Goal: Transaction & Acquisition: Subscribe to service/newsletter

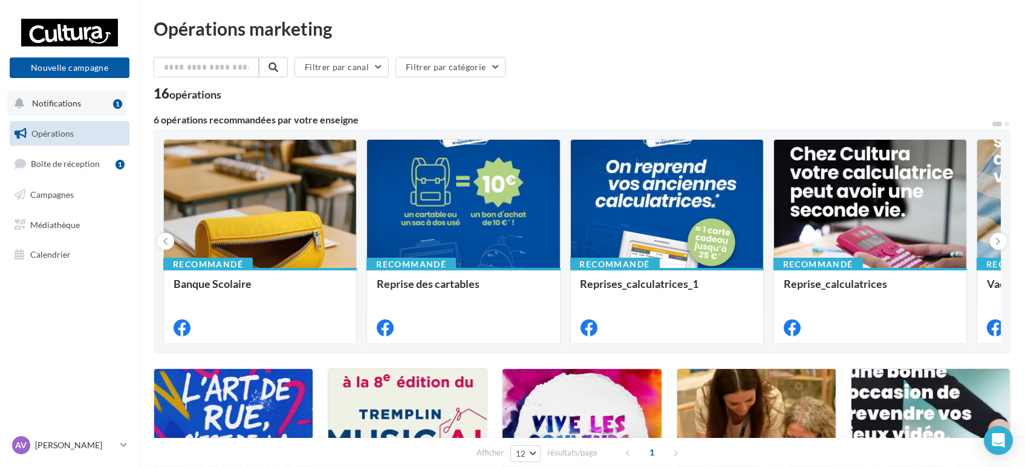
click at [58, 105] on span "Notifications" at bounding box center [56, 103] width 49 height 10
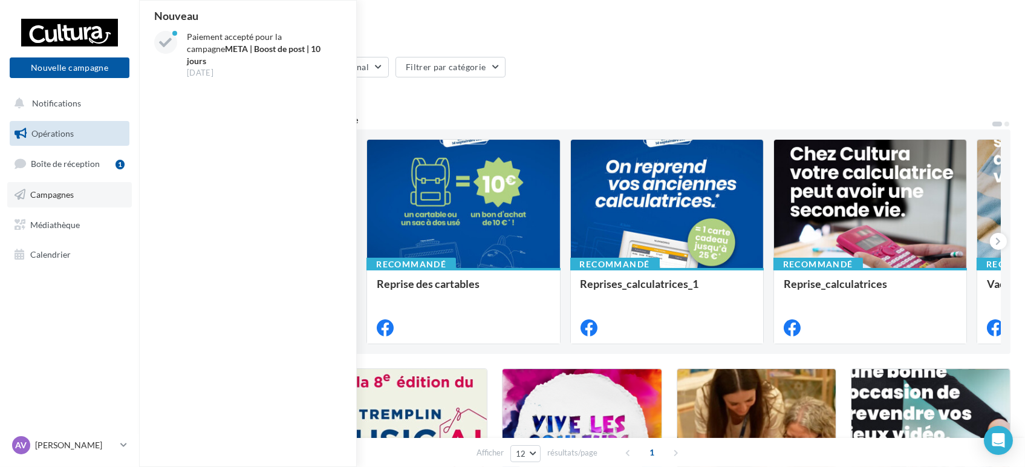
click at [54, 194] on span "Campagnes" at bounding box center [52, 194] width 44 height 10
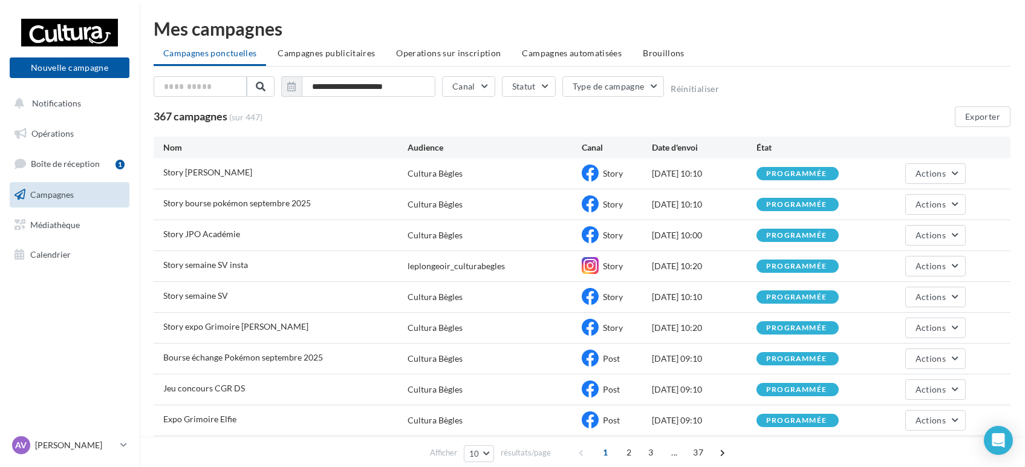
scroll to position [67, 0]
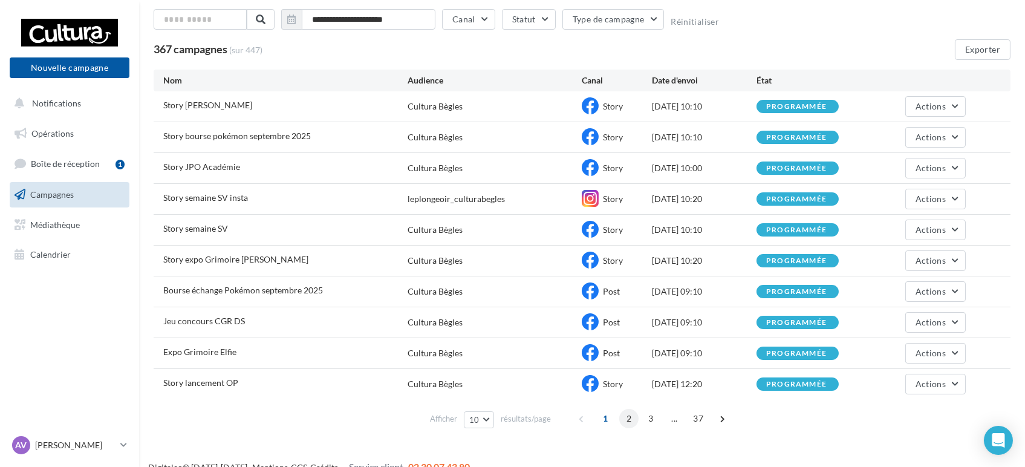
click at [625, 421] on span "2" at bounding box center [628, 418] width 19 height 19
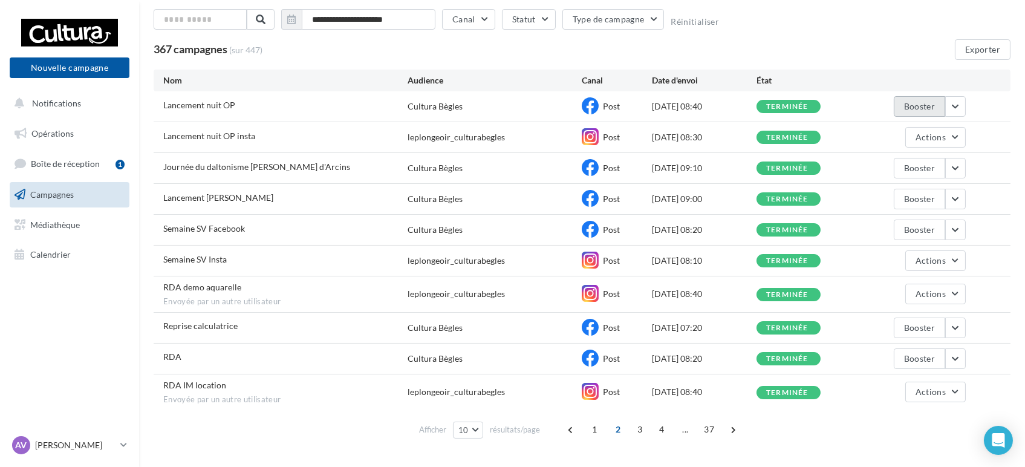
click at [924, 106] on button "Booster" at bounding box center [919, 106] width 51 height 21
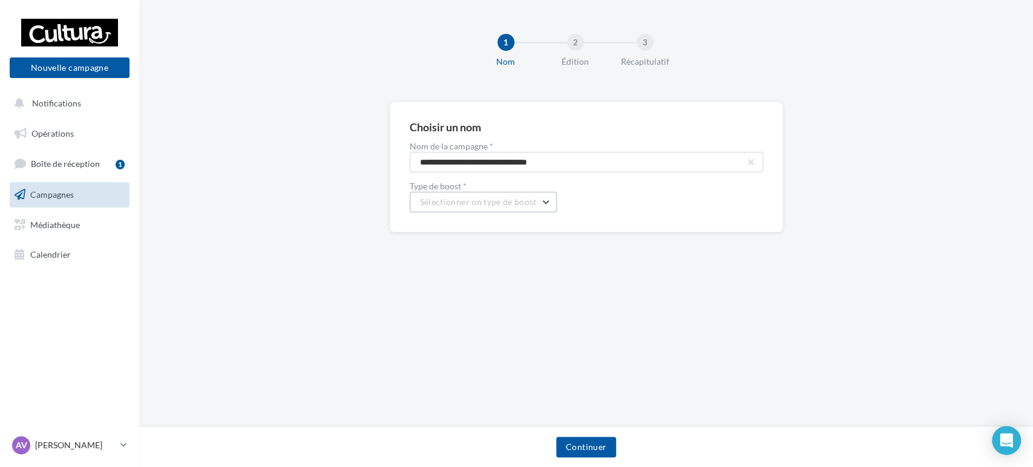
click at [542, 201] on button "Sélectionner un type de boost" at bounding box center [483, 202] width 147 height 21
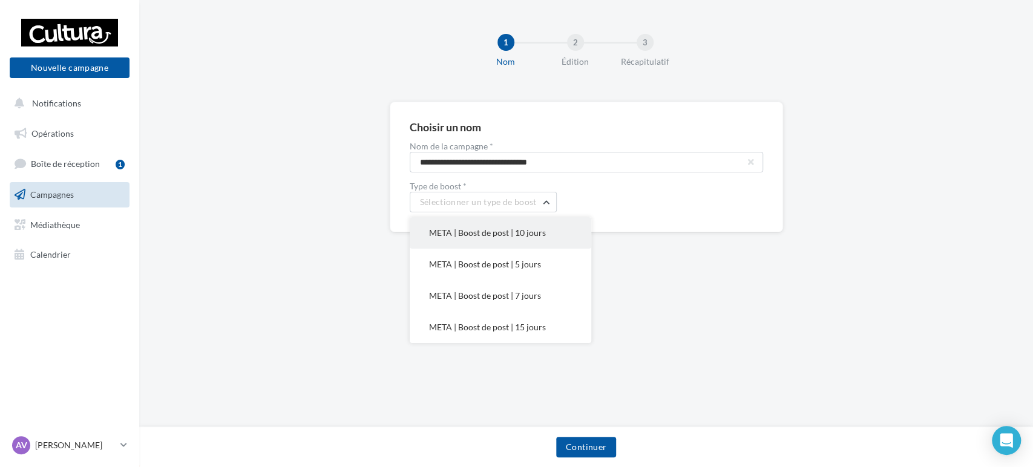
click at [508, 241] on button "META | Boost de post | 10 jours" at bounding box center [500, 232] width 181 height 31
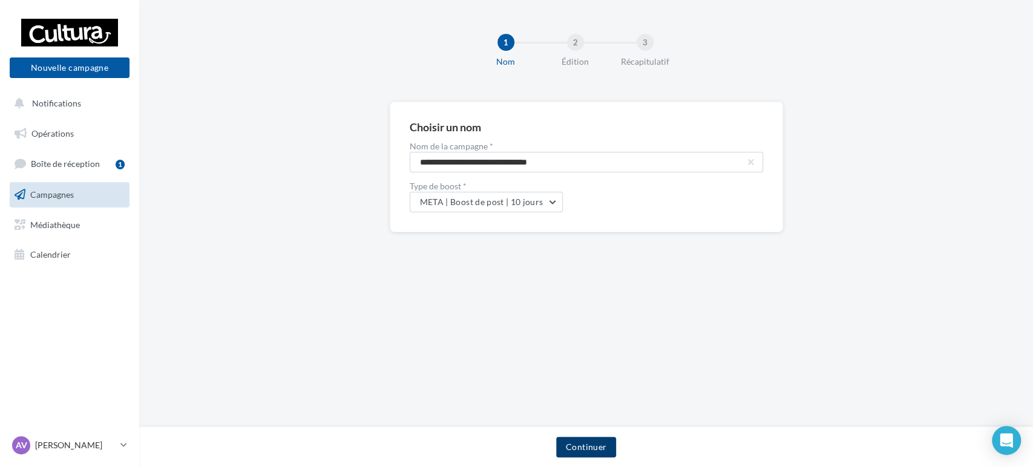
click at [572, 452] on button "Continuer" at bounding box center [586, 447] width 60 height 21
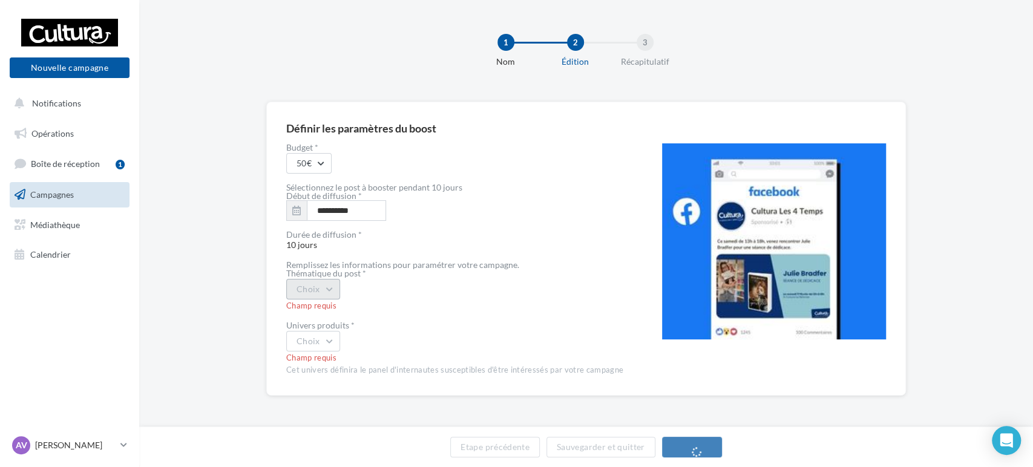
click at [322, 286] on button "Choix" at bounding box center [313, 289] width 54 height 21
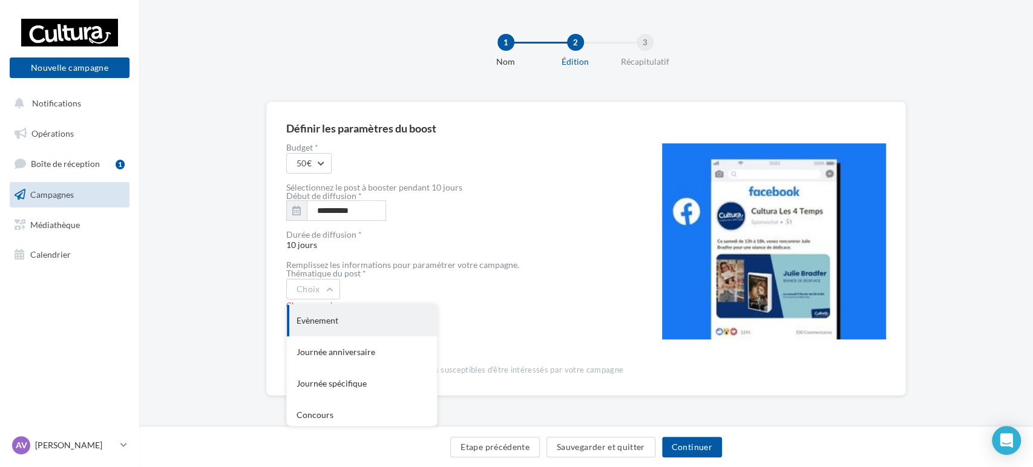
click at [325, 319] on div "Evènement" at bounding box center [362, 320] width 150 height 31
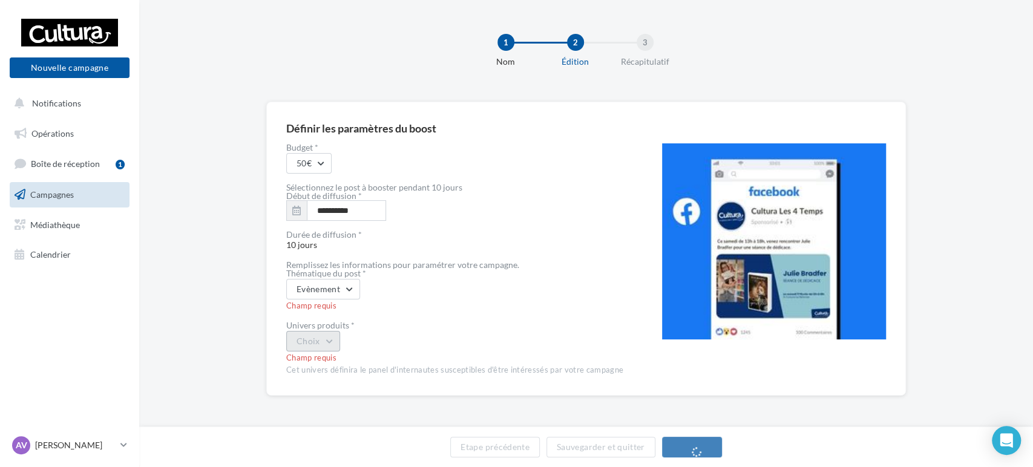
click at [322, 347] on button "Choix" at bounding box center [313, 341] width 54 height 21
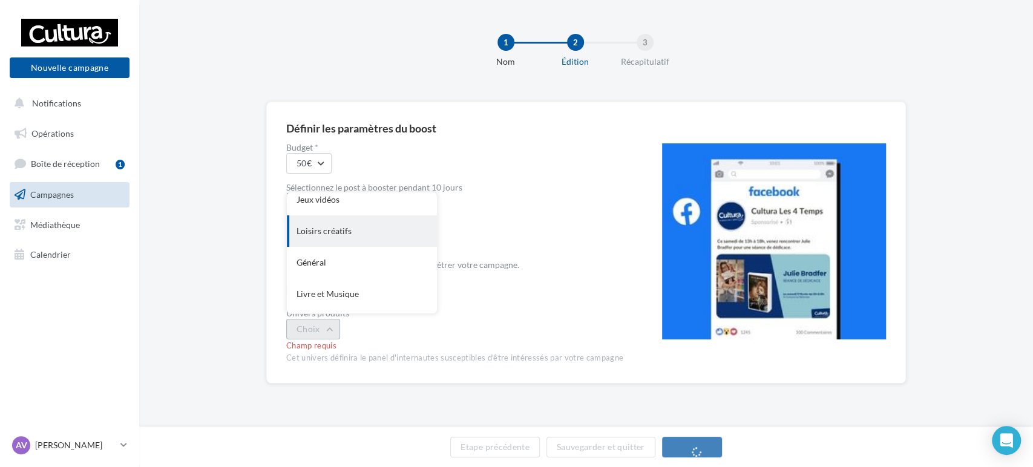
scroll to position [99, 0]
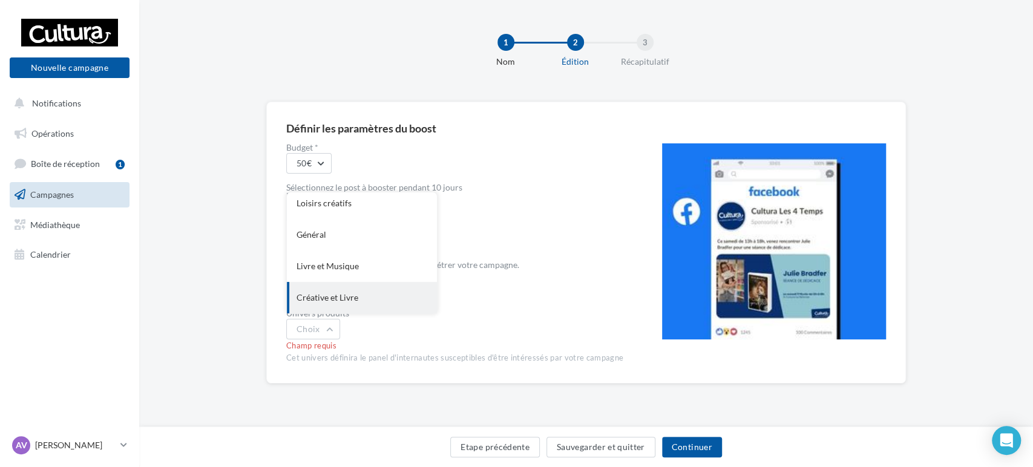
click at [359, 300] on div "Créative et Livre" at bounding box center [362, 297] width 150 height 31
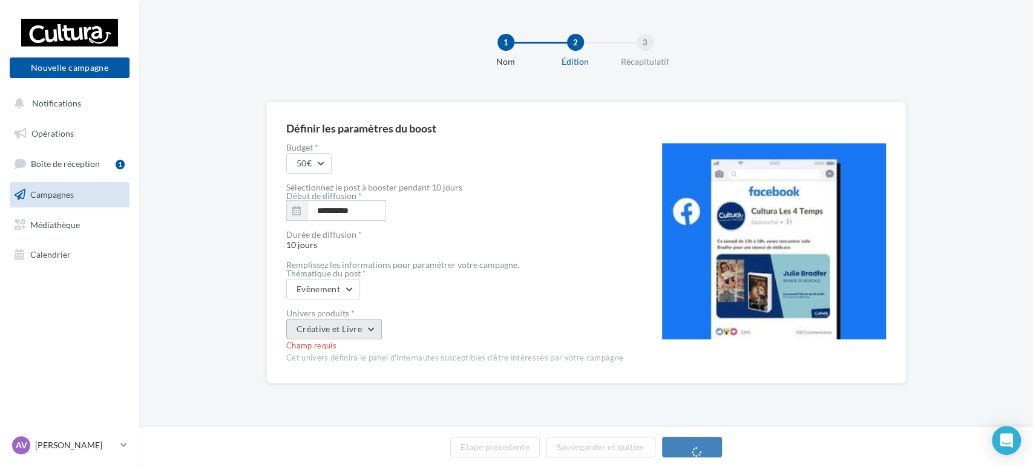
click at [368, 327] on button "Créative et Livre" at bounding box center [334, 329] width 96 height 21
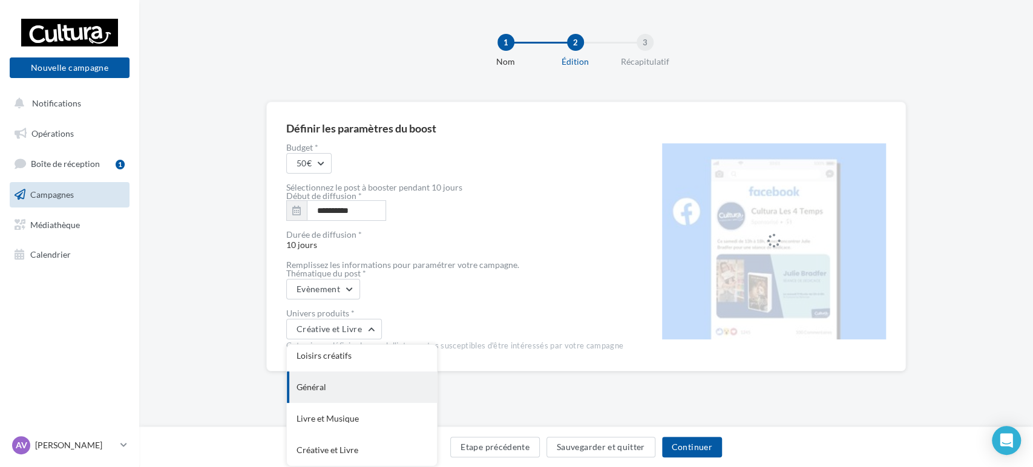
click at [332, 393] on div "Général" at bounding box center [362, 386] width 150 height 31
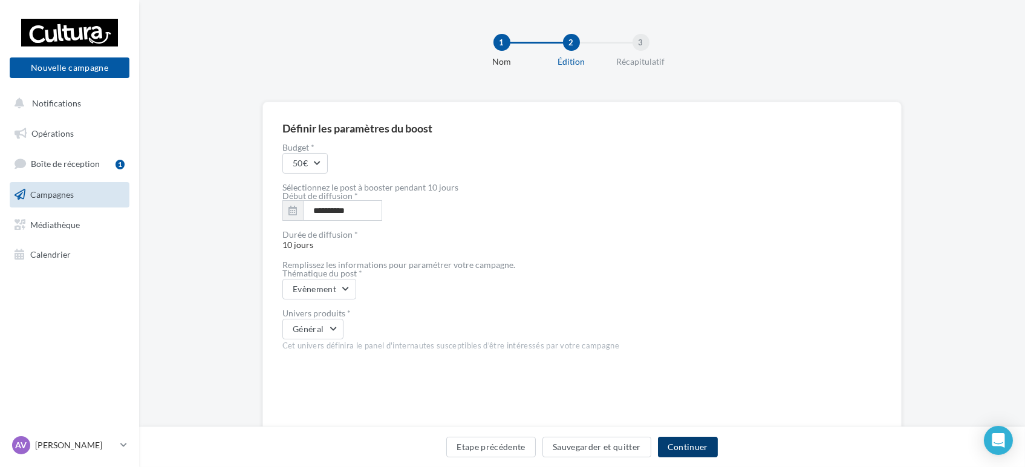
click at [677, 455] on button "Continuer" at bounding box center [688, 447] width 60 height 21
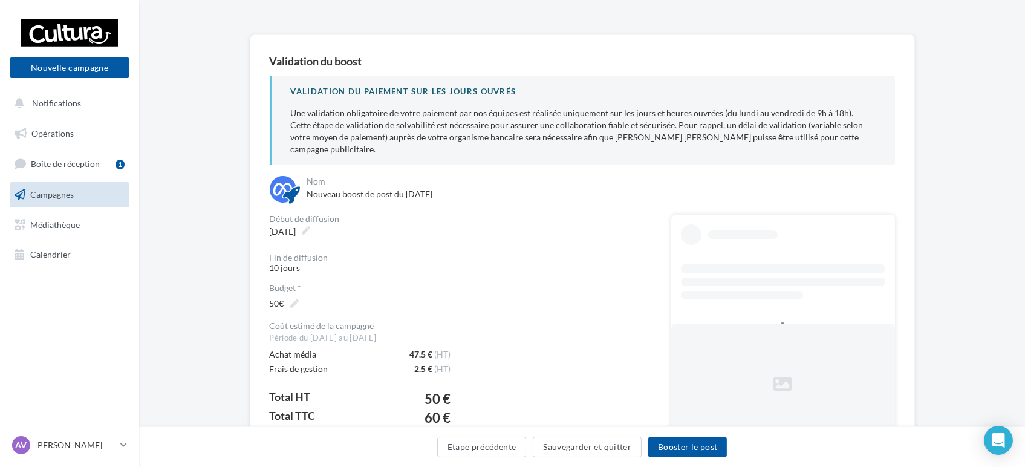
scroll to position [140, 0]
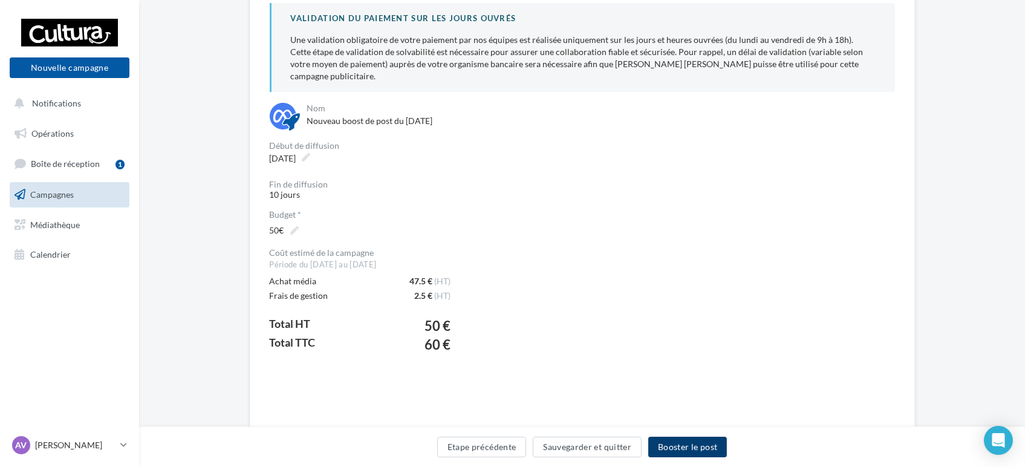
click at [693, 449] on button "Booster le post" at bounding box center [688, 447] width 79 height 21
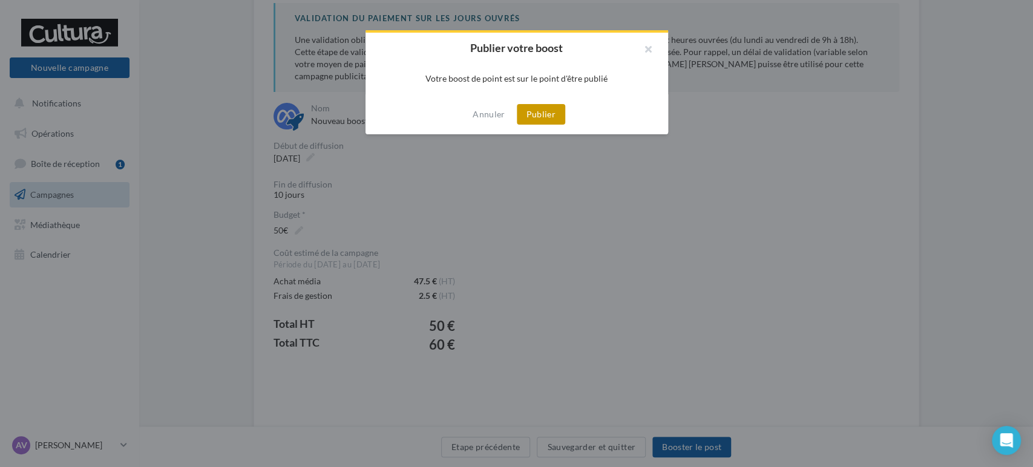
click at [528, 114] on button "Publier" at bounding box center [541, 114] width 48 height 21
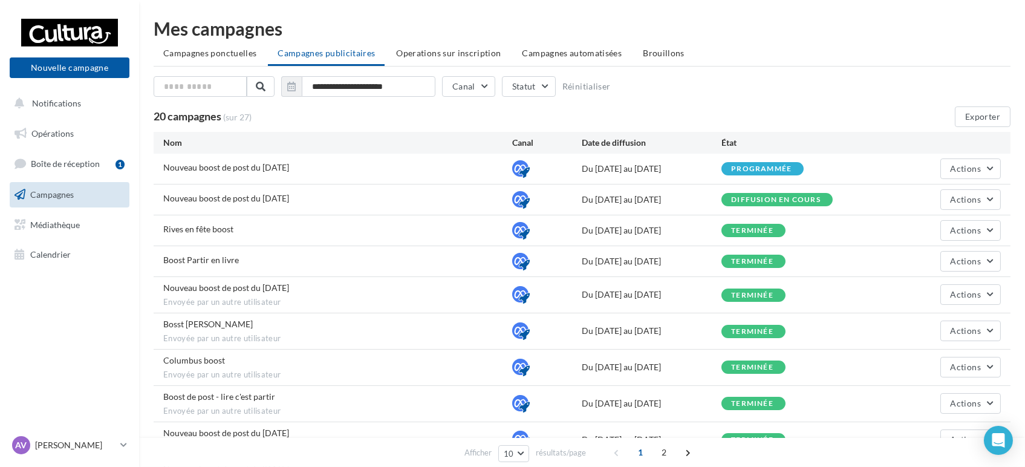
click at [71, 192] on span "Campagnes" at bounding box center [52, 194] width 44 height 10
click at [223, 58] on li "Campagnes ponctuelles" at bounding box center [210, 53] width 113 height 22
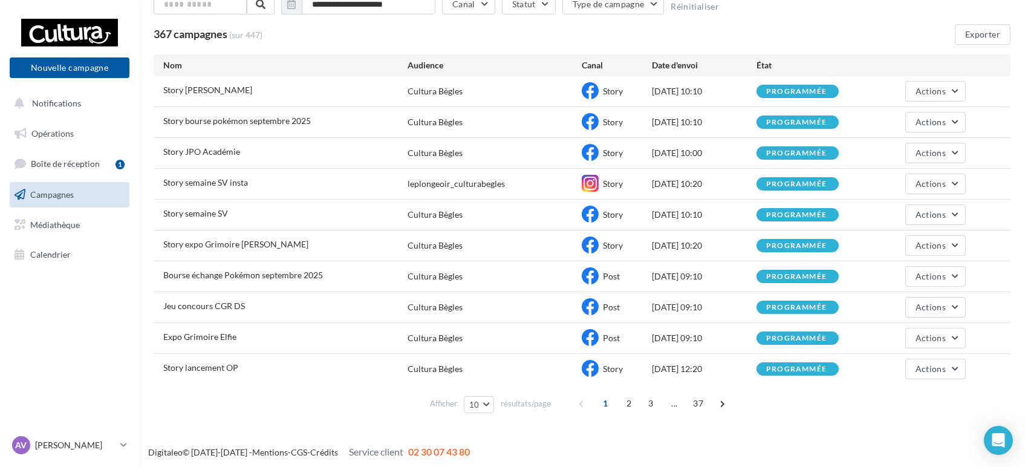
scroll to position [84, 0]
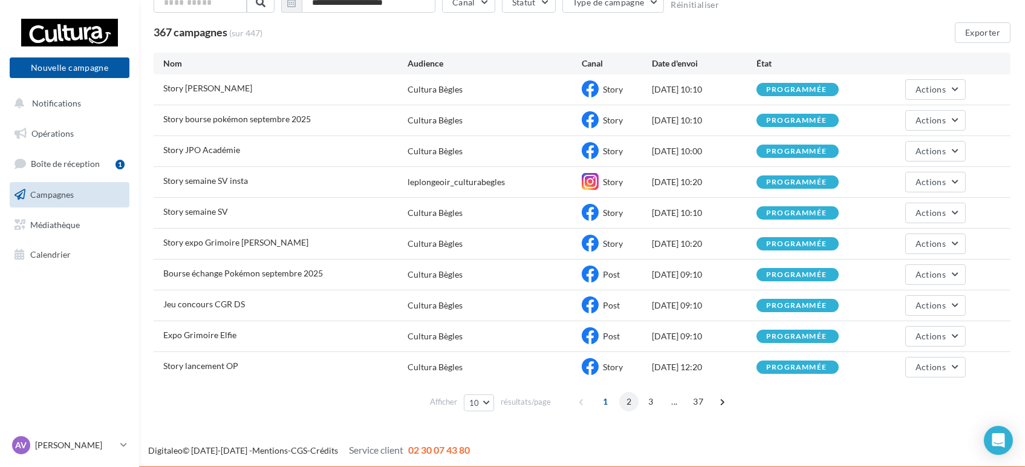
click at [626, 400] on span "2" at bounding box center [628, 401] width 19 height 19
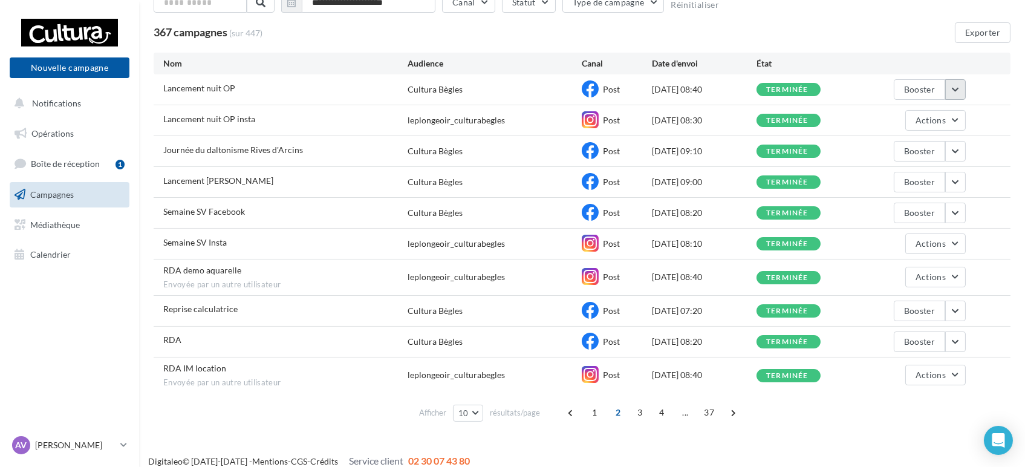
click at [956, 88] on button "button" at bounding box center [956, 89] width 21 height 21
click at [918, 113] on button "Voir les résultats" at bounding box center [905, 117] width 121 height 31
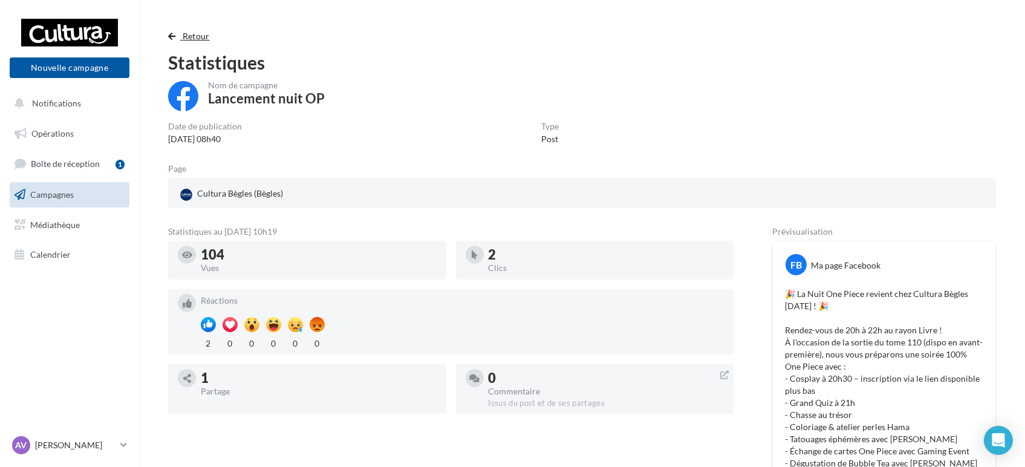
click at [174, 36] on span "button" at bounding box center [171, 36] width 7 height 8
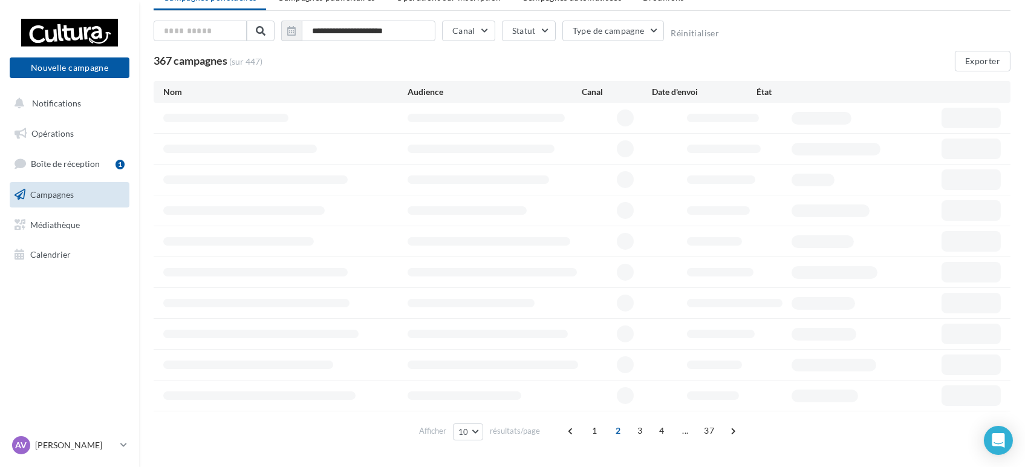
scroll to position [84, 0]
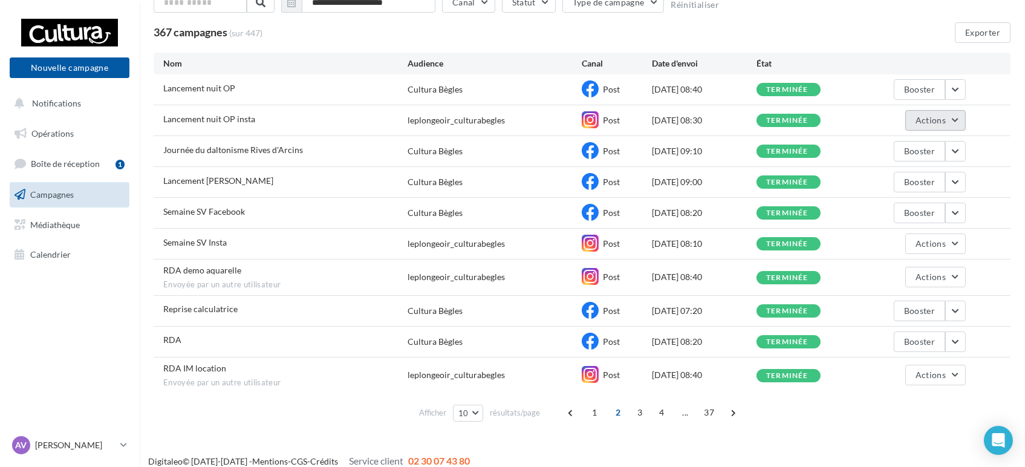
click at [963, 114] on button "Actions" at bounding box center [936, 120] width 60 height 21
click at [912, 149] on button "Voir les résultats" at bounding box center [905, 148] width 121 height 31
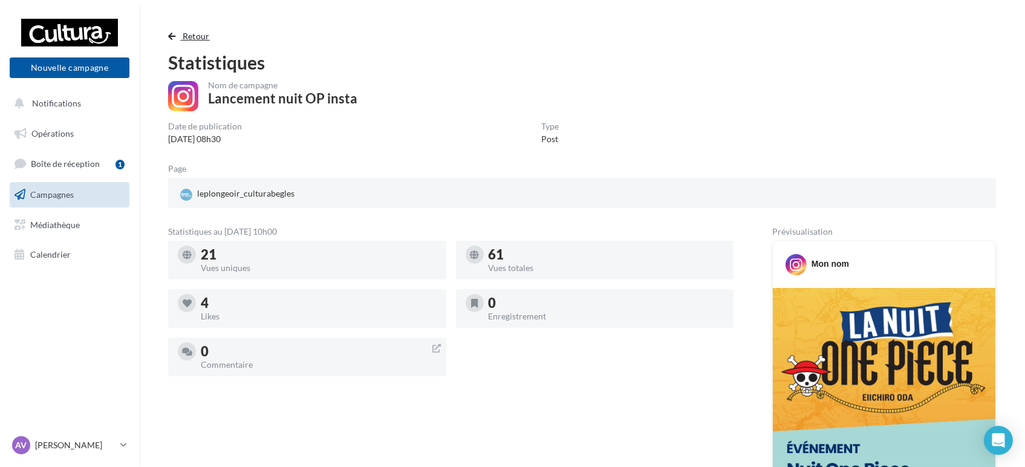
click at [176, 39] on button "Retour" at bounding box center [191, 36] width 47 height 15
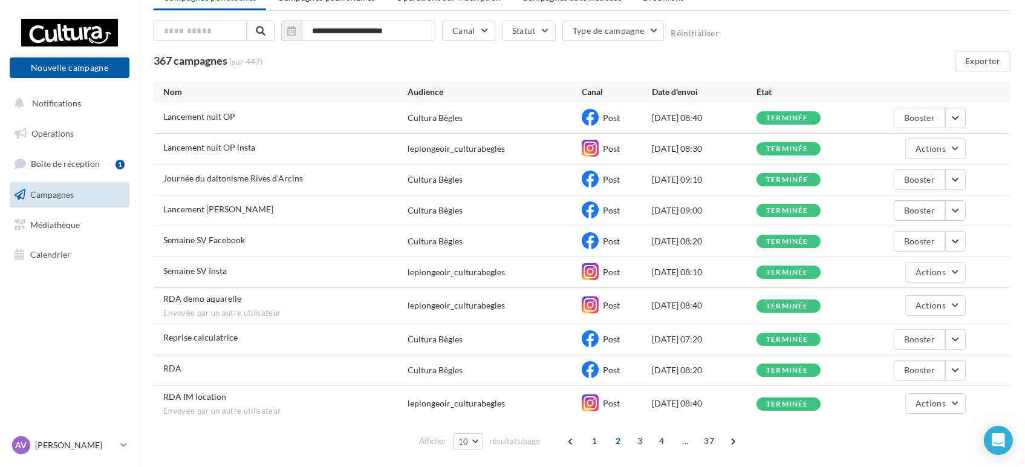
scroll to position [84, 0]
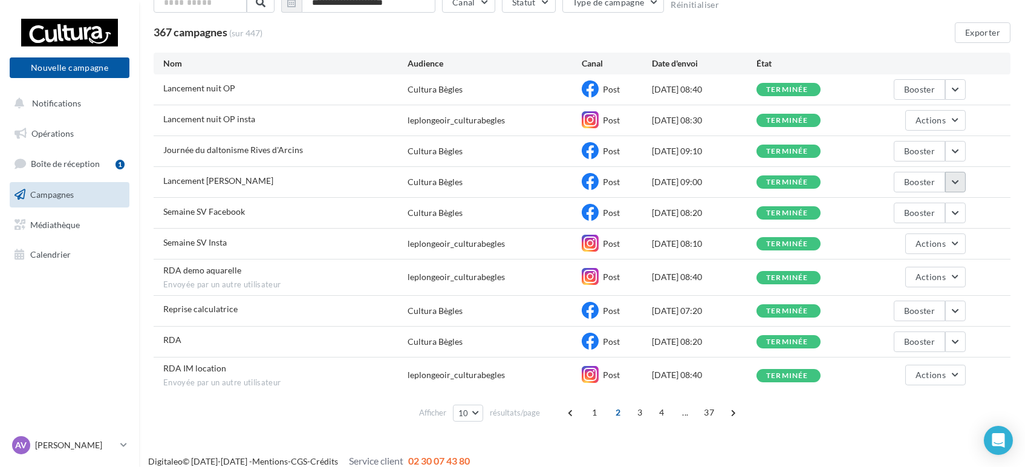
click at [964, 183] on button "button" at bounding box center [956, 182] width 21 height 21
click at [915, 217] on button "Voir les résultats" at bounding box center [905, 210] width 121 height 31
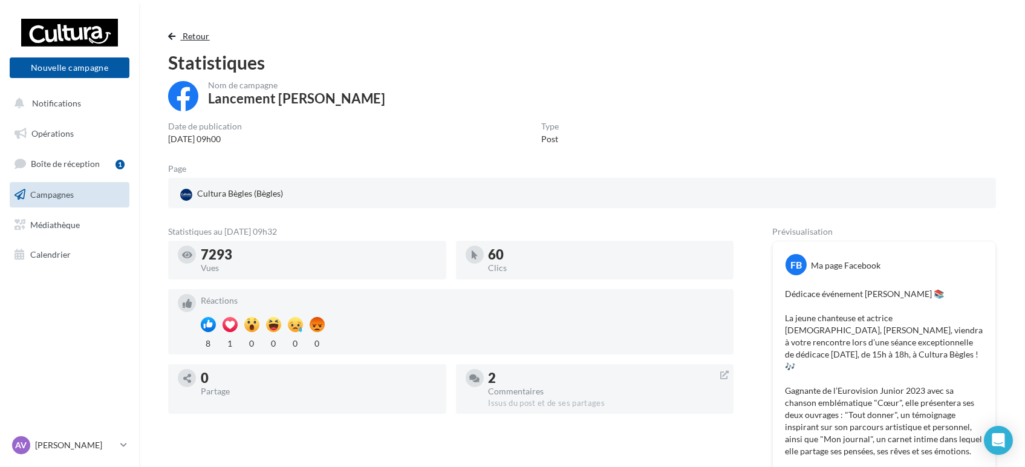
click at [170, 34] on span "button" at bounding box center [171, 36] width 7 height 8
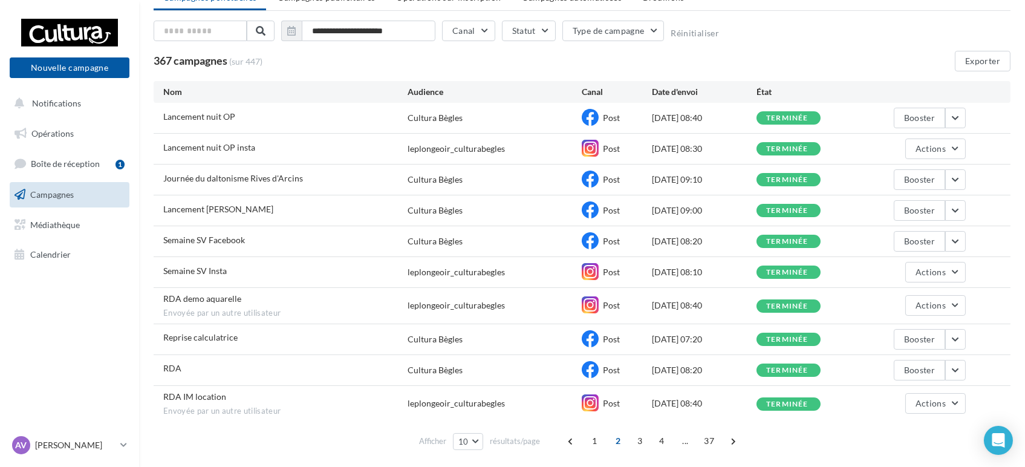
scroll to position [84, 0]
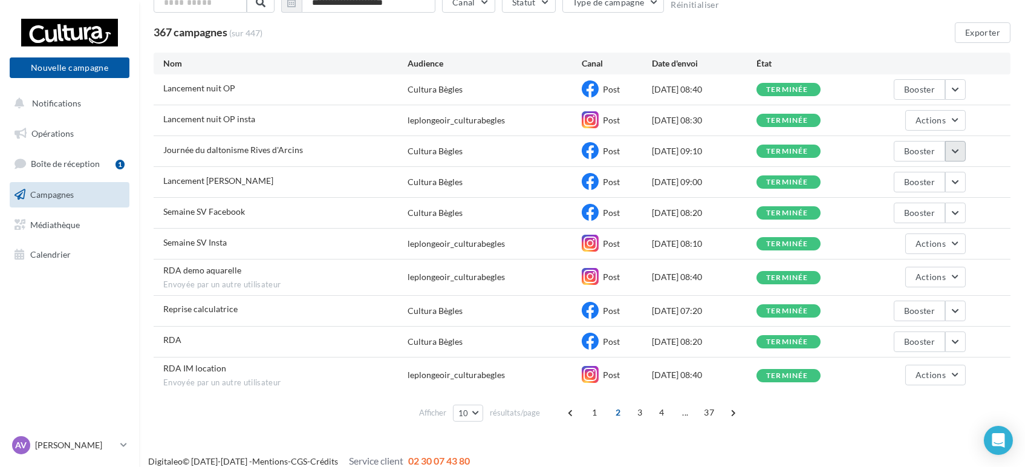
click at [955, 153] on button "button" at bounding box center [956, 151] width 21 height 21
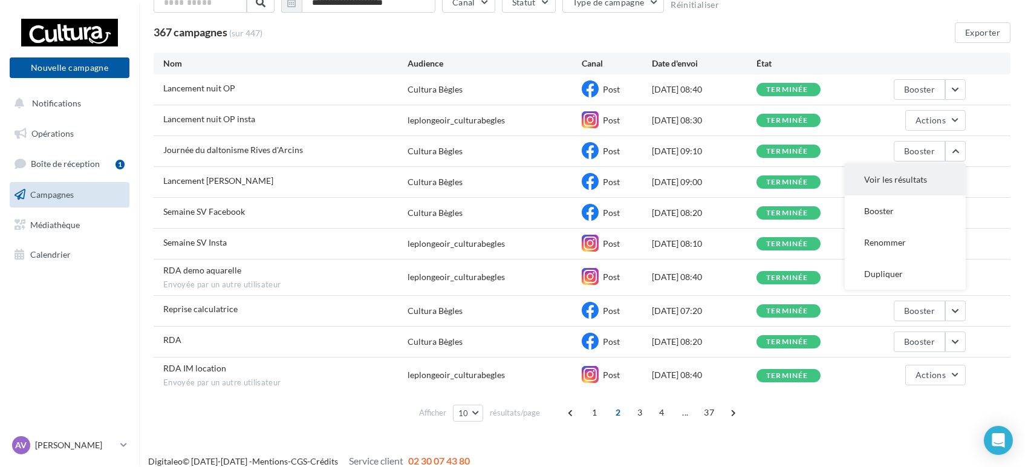
click at [896, 178] on button "Voir les résultats" at bounding box center [905, 179] width 121 height 31
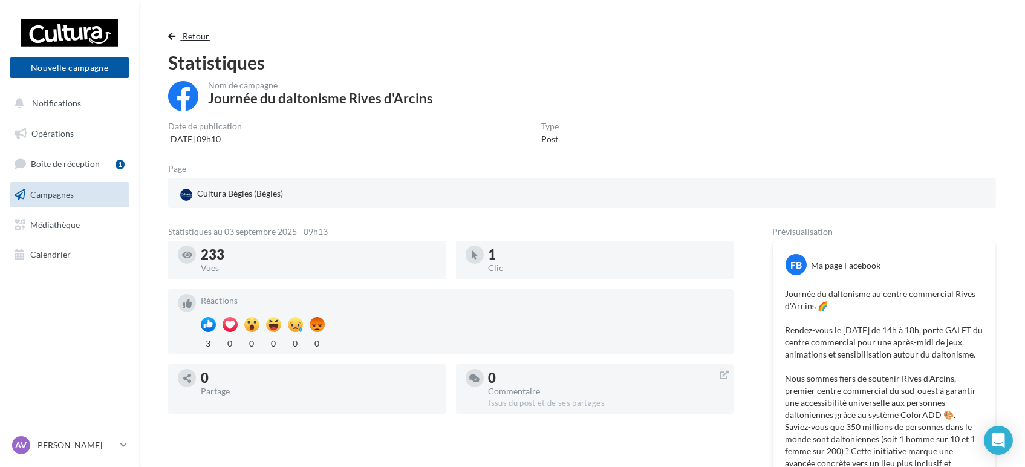
click at [174, 39] on span "button" at bounding box center [171, 36] width 7 height 8
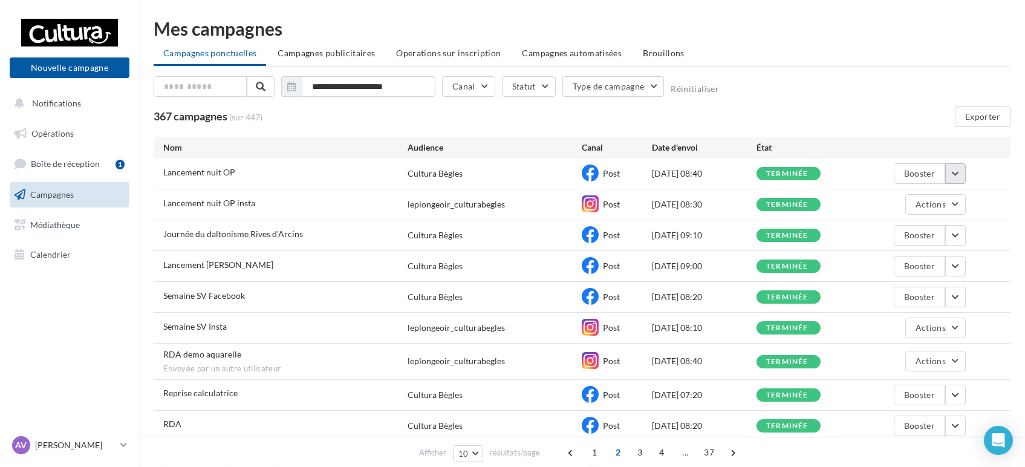
click at [954, 177] on button "button" at bounding box center [956, 173] width 21 height 21
click at [884, 197] on button "Voir les résultats" at bounding box center [905, 201] width 121 height 31
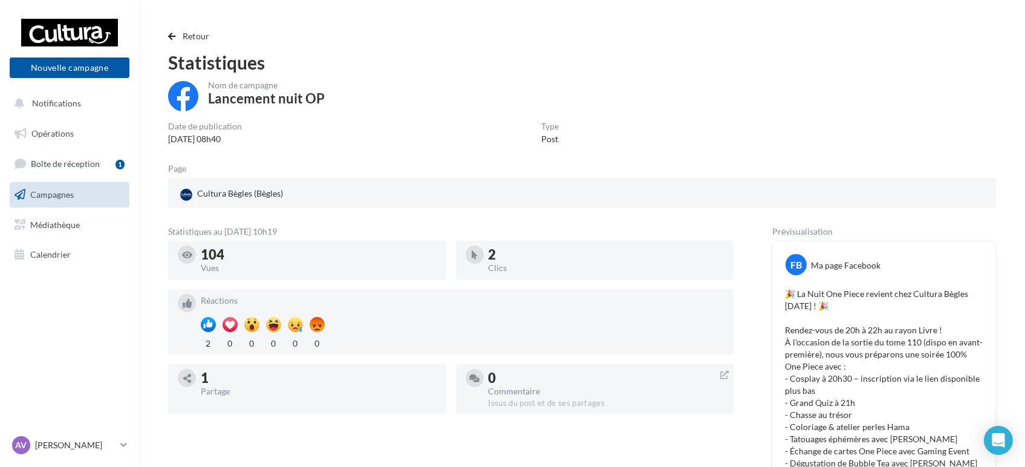
click at [163, 37] on div "Retour Statistiques Nom de campagne Lancement nuit OP Date de publication 03/09…" at bounding box center [582, 471] width 857 height 884
click at [174, 36] on span "button" at bounding box center [171, 36] width 7 height 8
